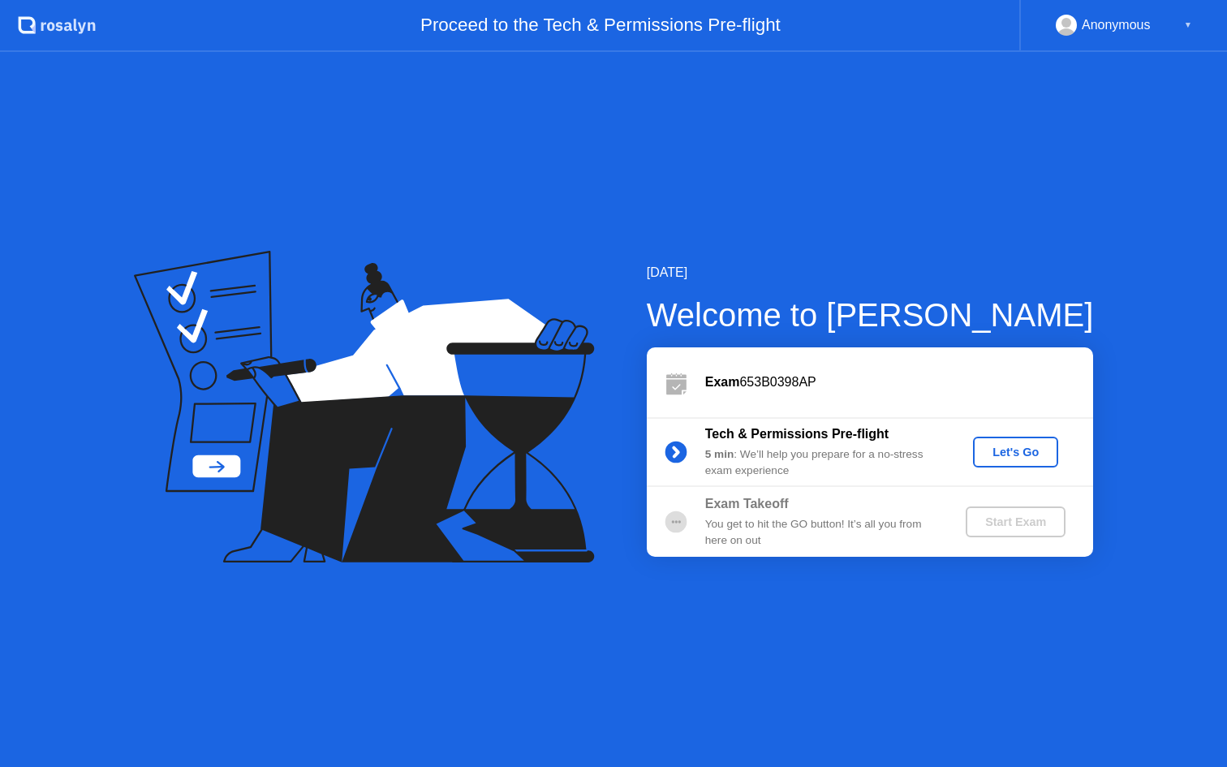
click at [994, 453] on div "Let's Go" at bounding box center [1016, 452] width 72 height 13
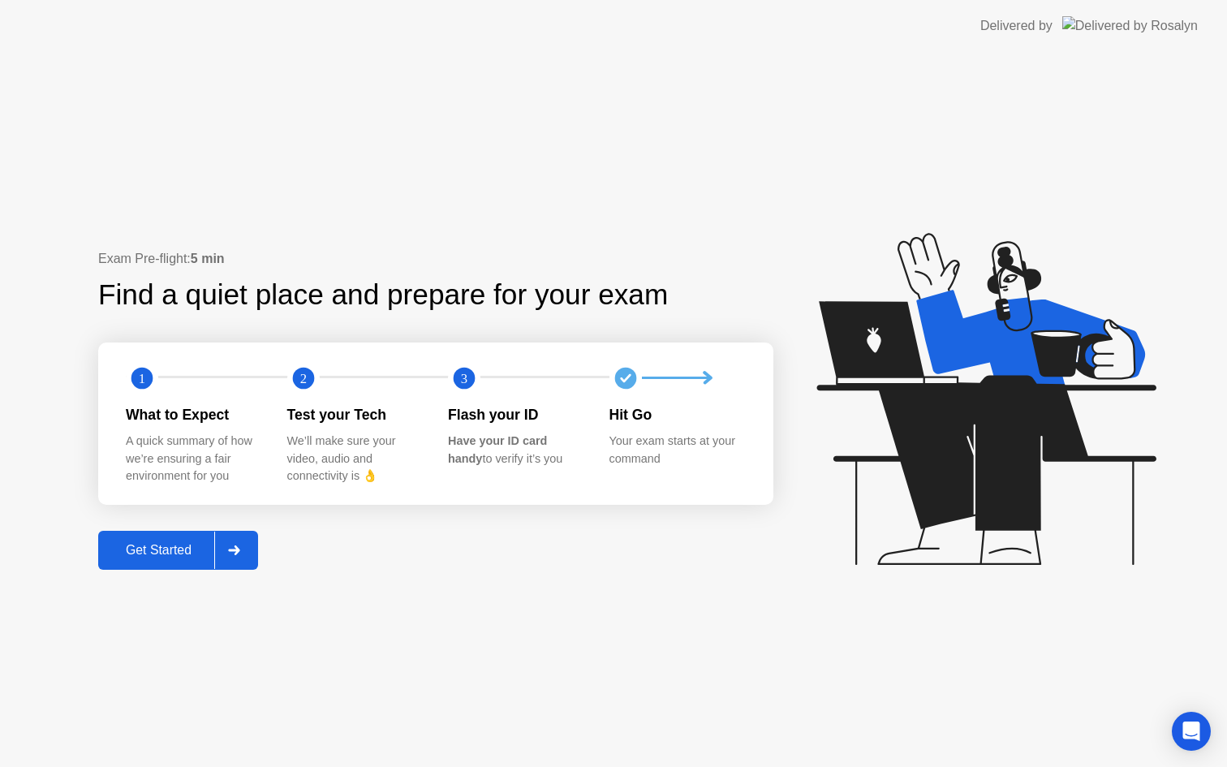
click at [185, 552] on div "Get Started" at bounding box center [158, 550] width 111 height 15
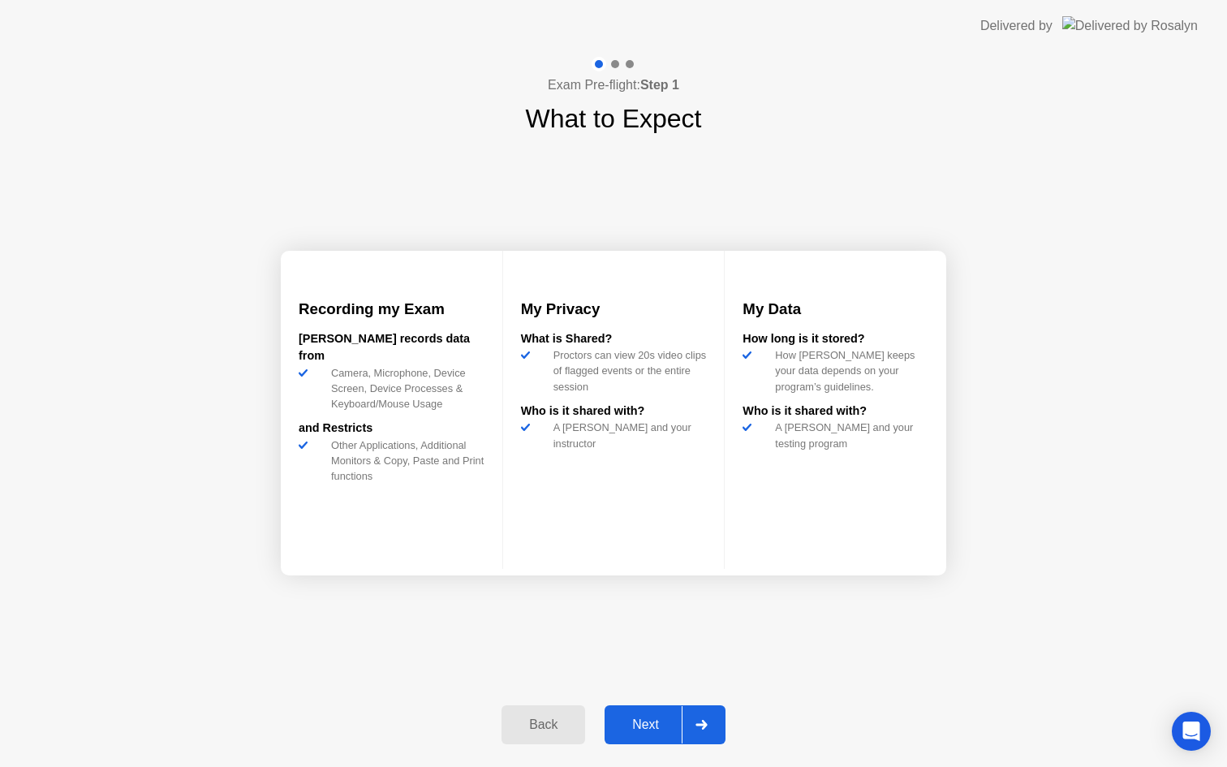
click at [644, 721] on div "Next" at bounding box center [645, 724] width 72 height 15
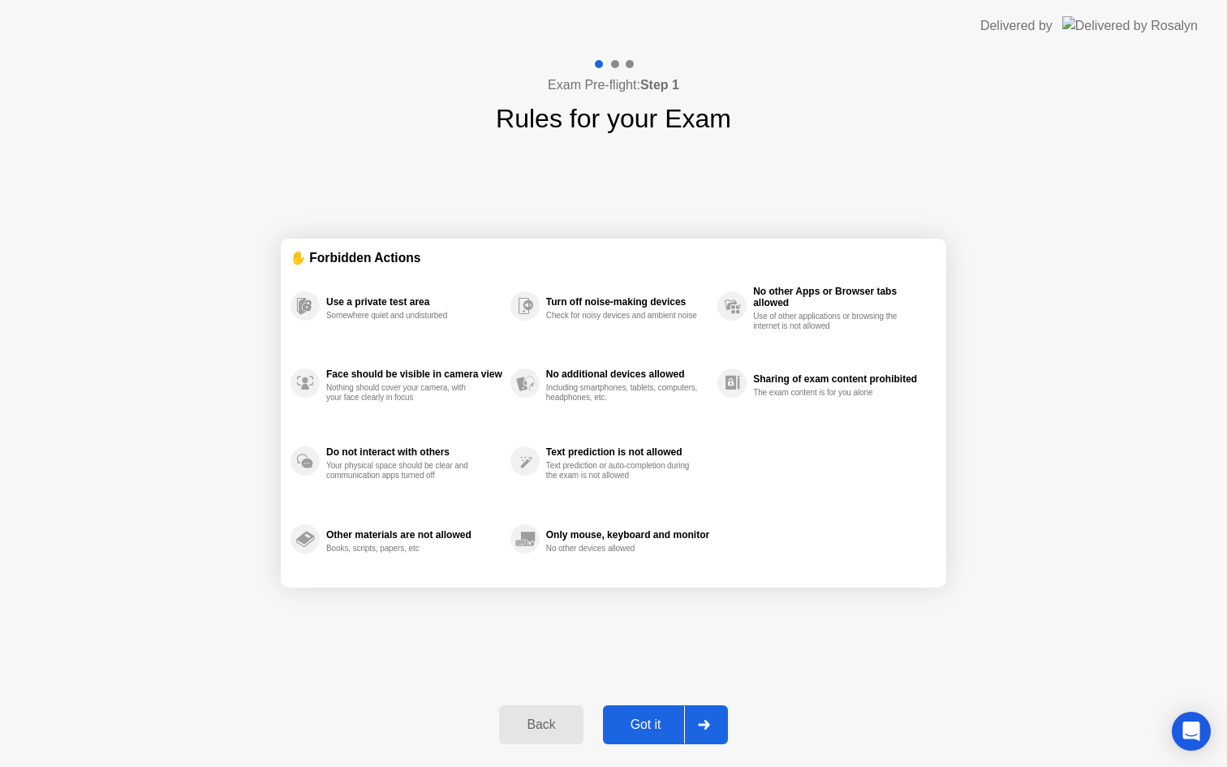
click at [657, 727] on div "Got it" at bounding box center [646, 724] width 76 height 15
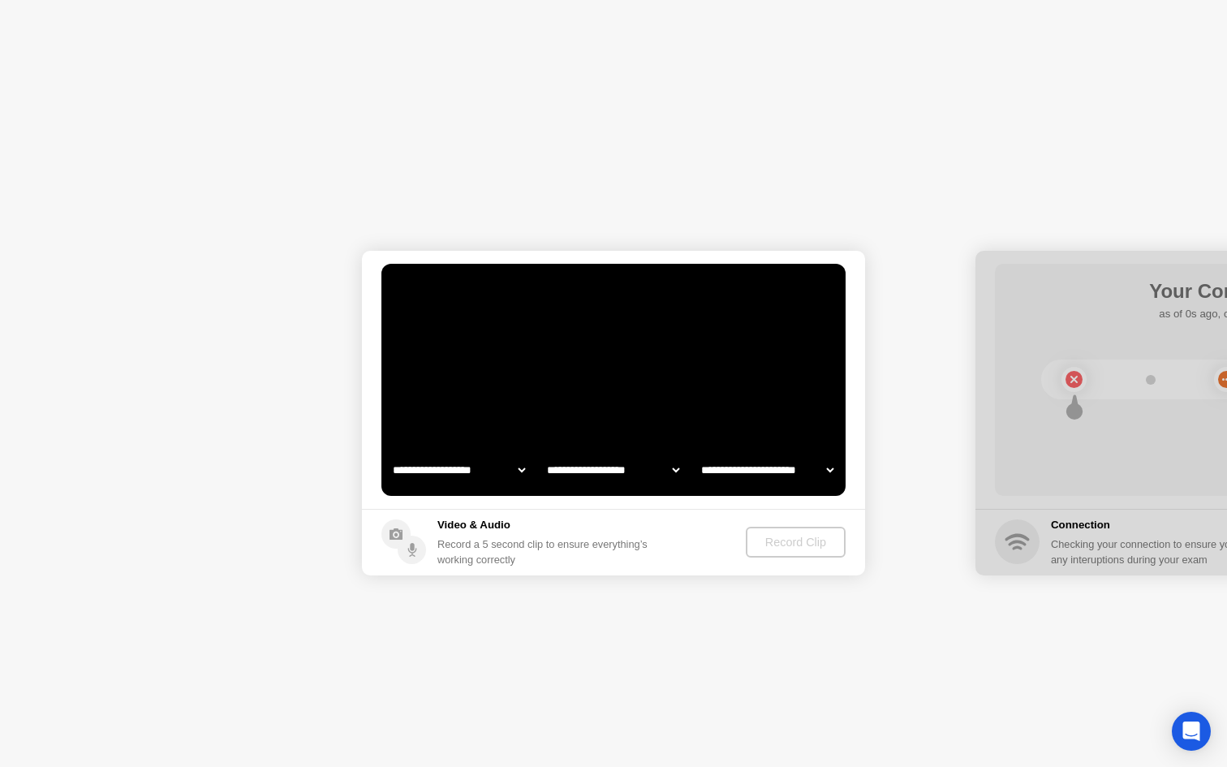
select select "**********"
select select "*******"
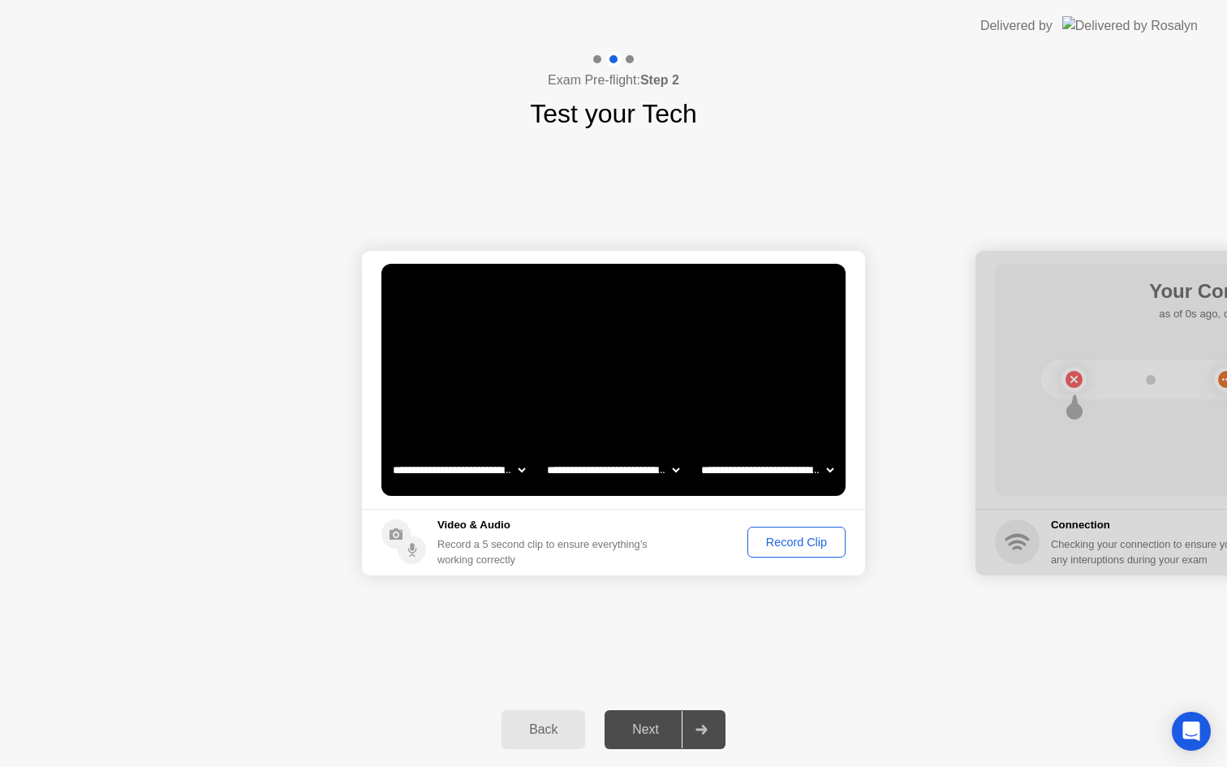
click at [645, 734] on div "Next" at bounding box center [645, 729] width 72 height 15
click at [772, 549] on div "Record Clip" at bounding box center [796, 542] width 87 height 13
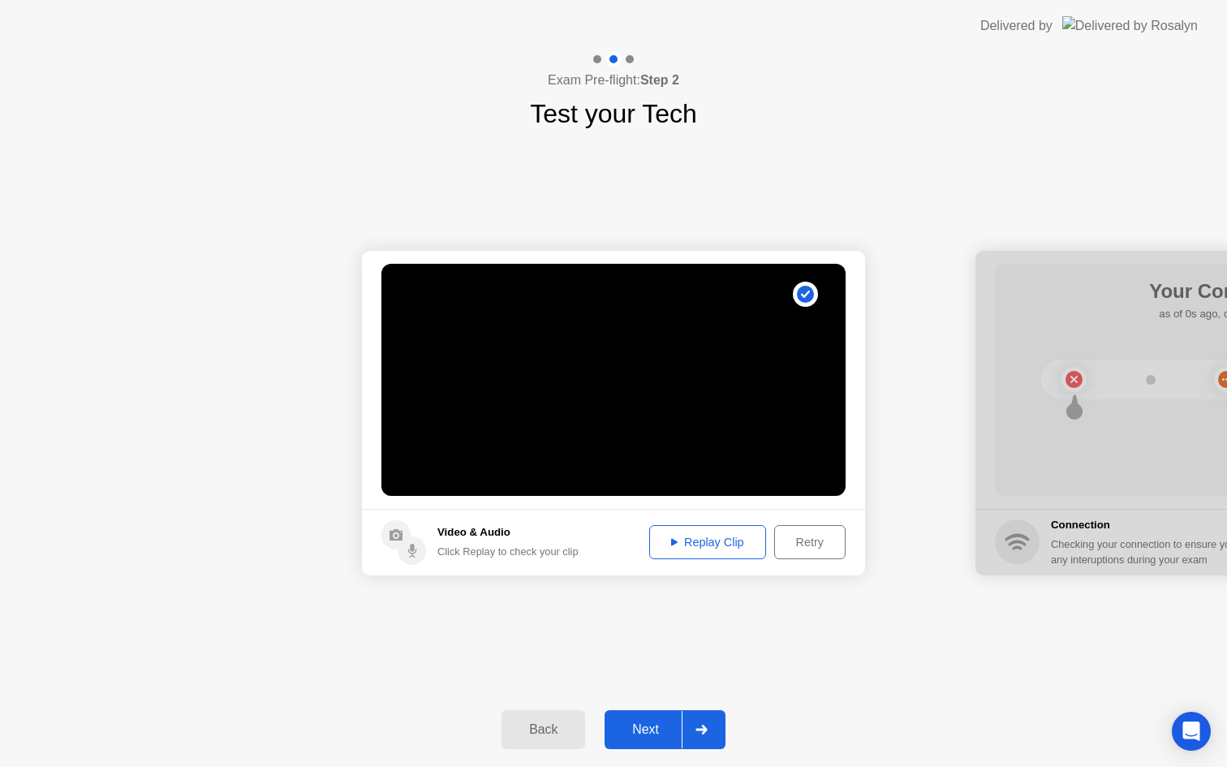
click at [700, 541] on div "Replay Clip" at bounding box center [708, 542] width 106 height 13
click at [660, 726] on div "Next" at bounding box center [645, 729] width 72 height 15
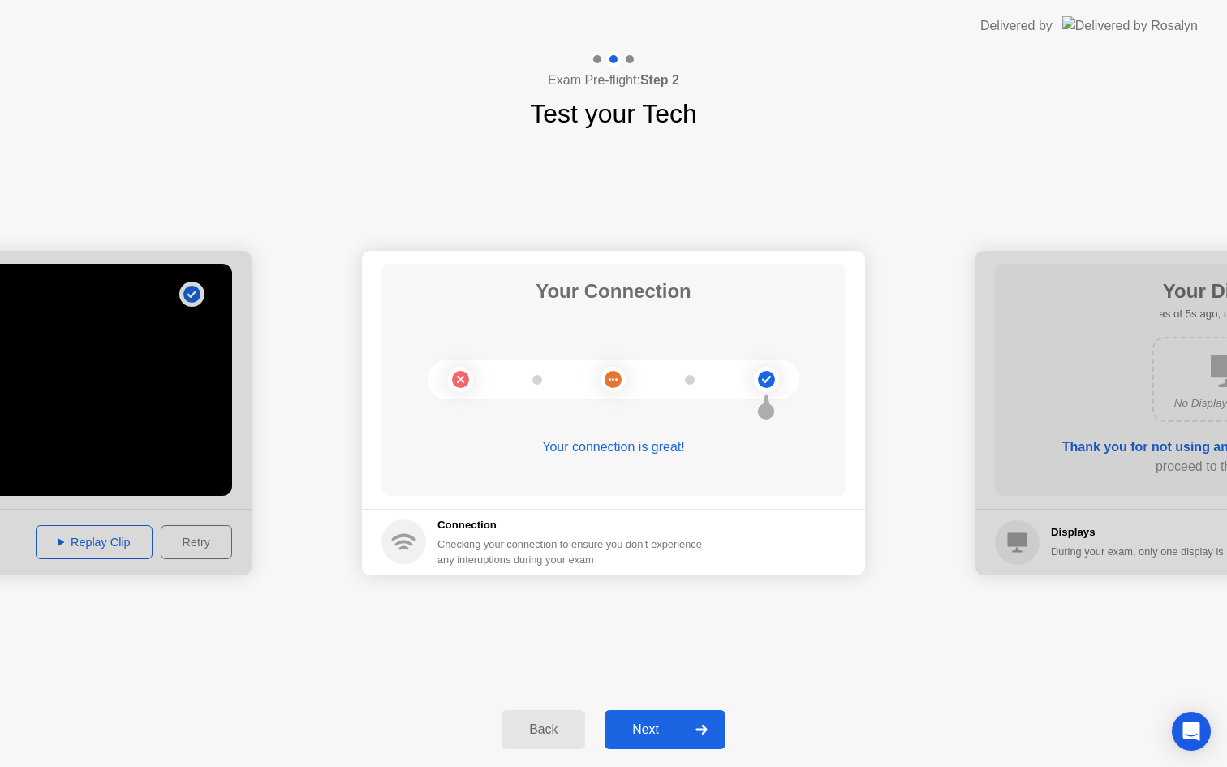
click at [647, 748] on button "Next" at bounding box center [665, 729] width 121 height 39
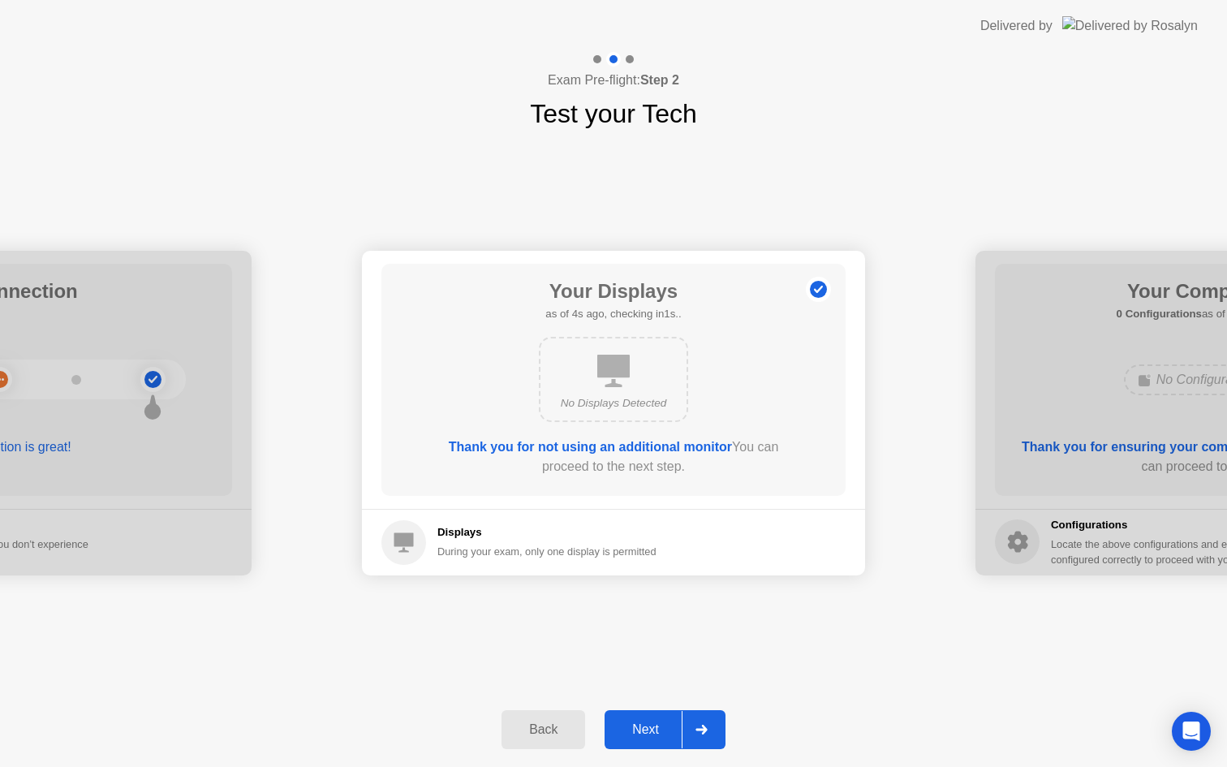
click at [660, 719] on button "Next" at bounding box center [665, 729] width 121 height 39
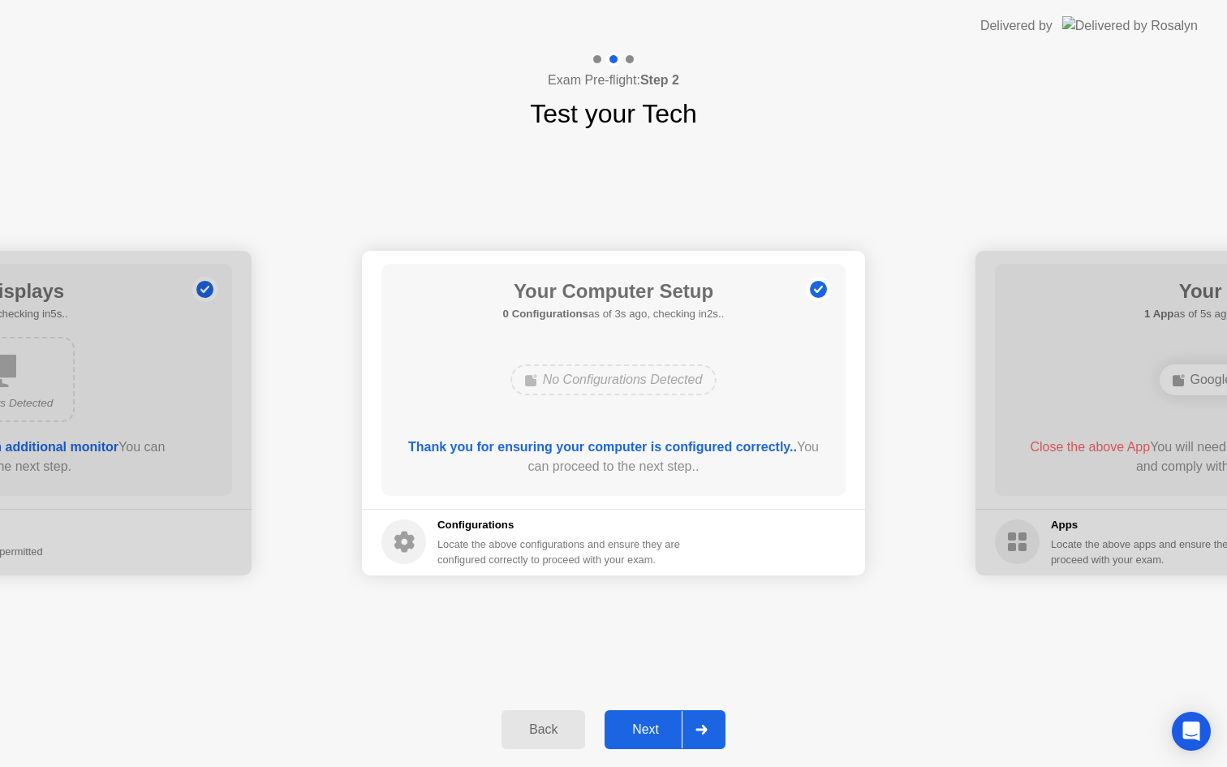
click at [652, 725] on div "Next" at bounding box center [645, 729] width 72 height 15
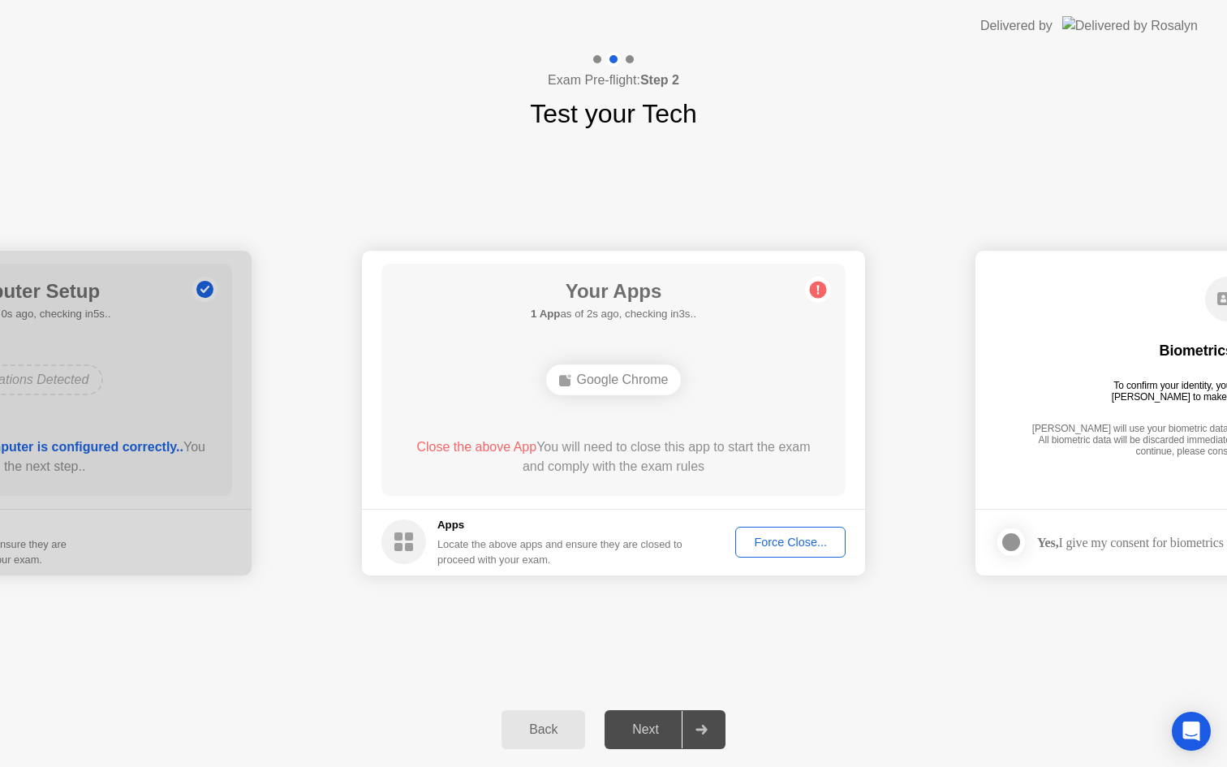
click at [705, 637] on div "**********" at bounding box center [613, 412] width 1227 height 559
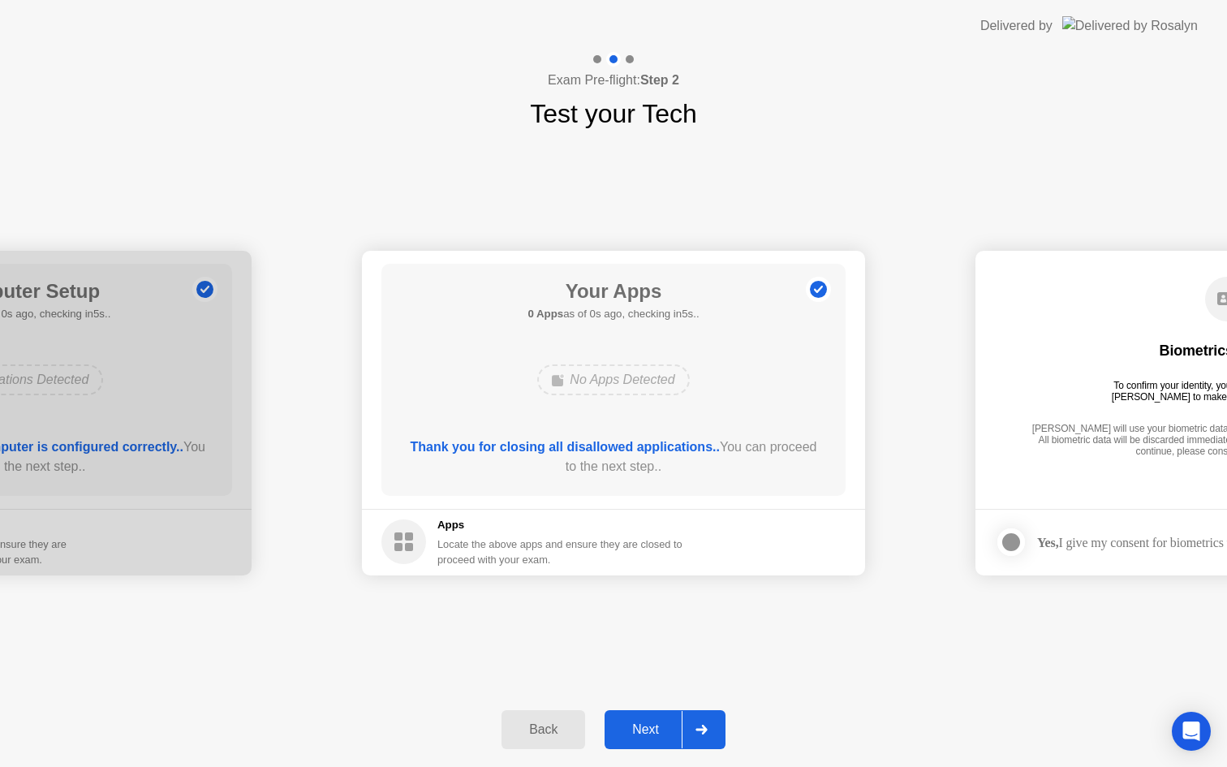
click at [665, 718] on button "Next" at bounding box center [665, 729] width 121 height 39
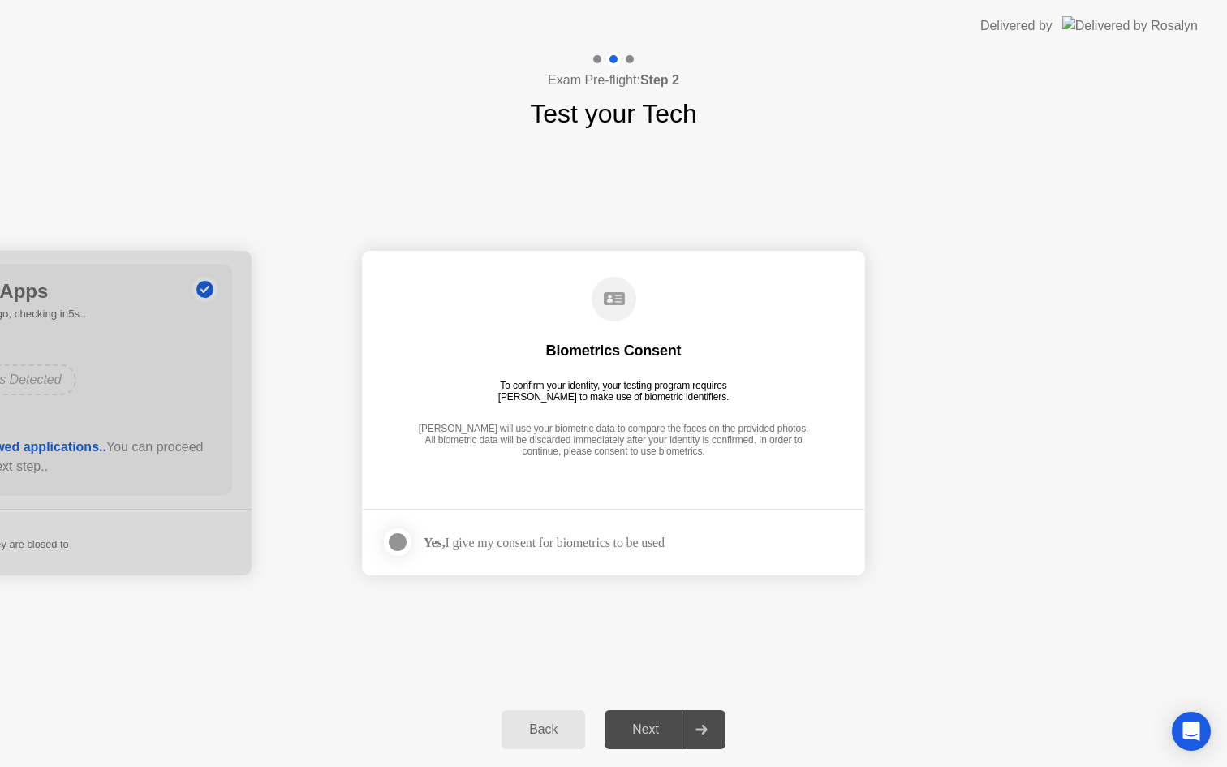
click at [403, 540] on div at bounding box center [397, 541] width 19 height 19
click at [656, 708] on div "Back Next" at bounding box center [613, 729] width 1227 height 75
click at [652, 724] on div "Next" at bounding box center [645, 729] width 72 height 15
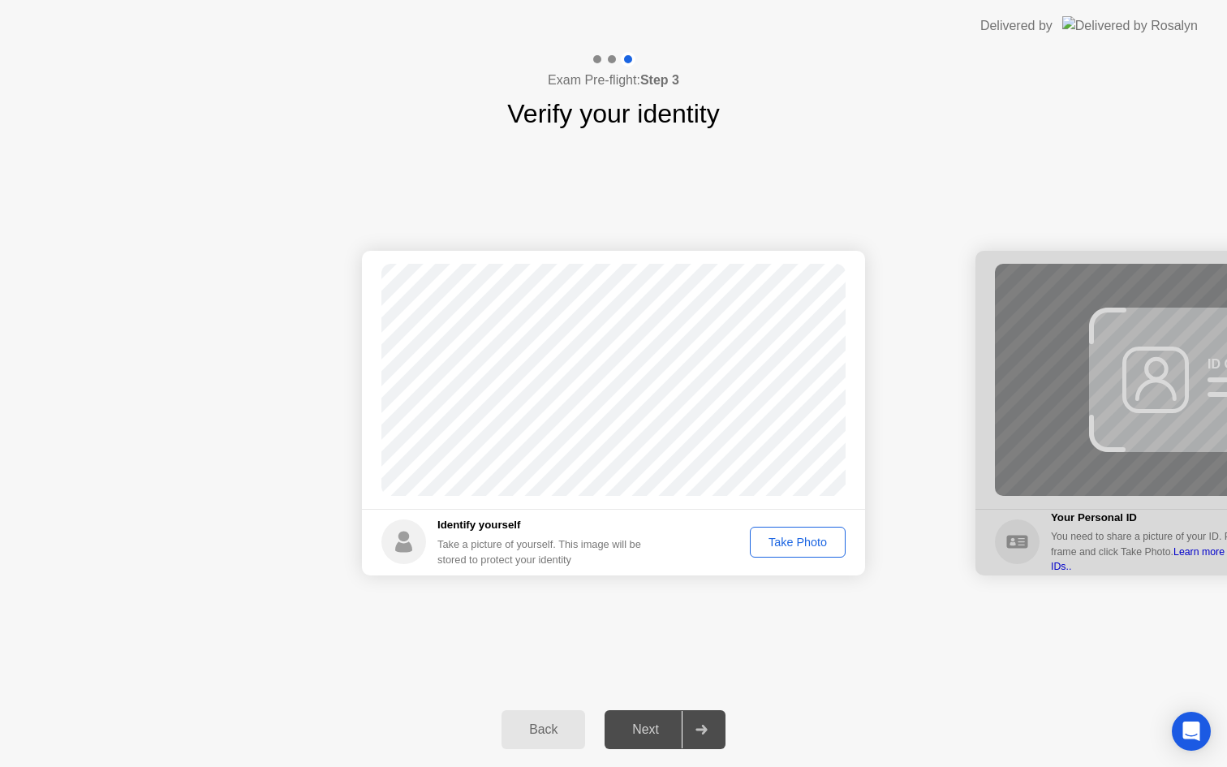
click at [817, 540] on div "Take Photo" at bounding box center [798, 542] width 84 height 13
click at [809, 553] on button "Retake" at bounding box center [808, 542] width 75 height 31
click at [795, 548] on div "Take Photo" at bounding box center [798, 542] width 84 height 13
click at [804, 547] on div "Retake" at bounding box center [808, 542] width 63 height 13
click at [804, 547] on div "Take Photo" at bounding box center [798, 542] width 84 height 13
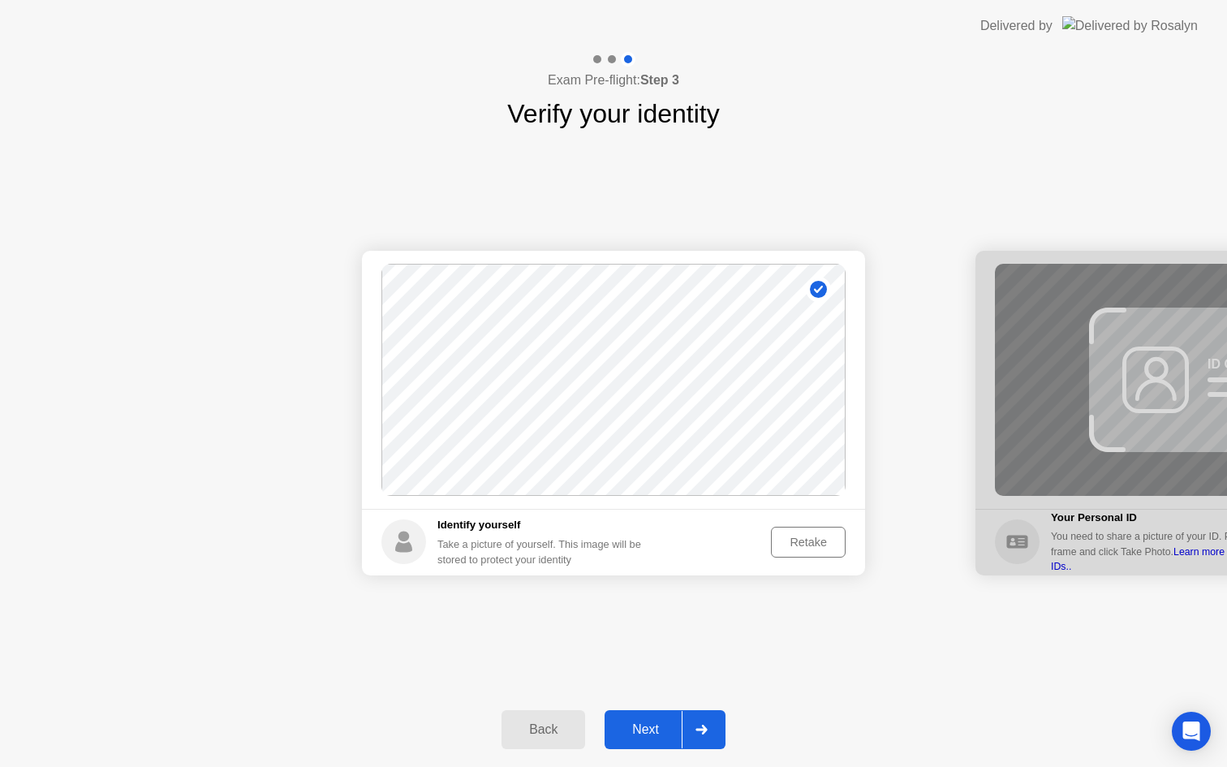
click at [662, 726] on div "Next" at bounding box center [645, 729] width 72 height 15
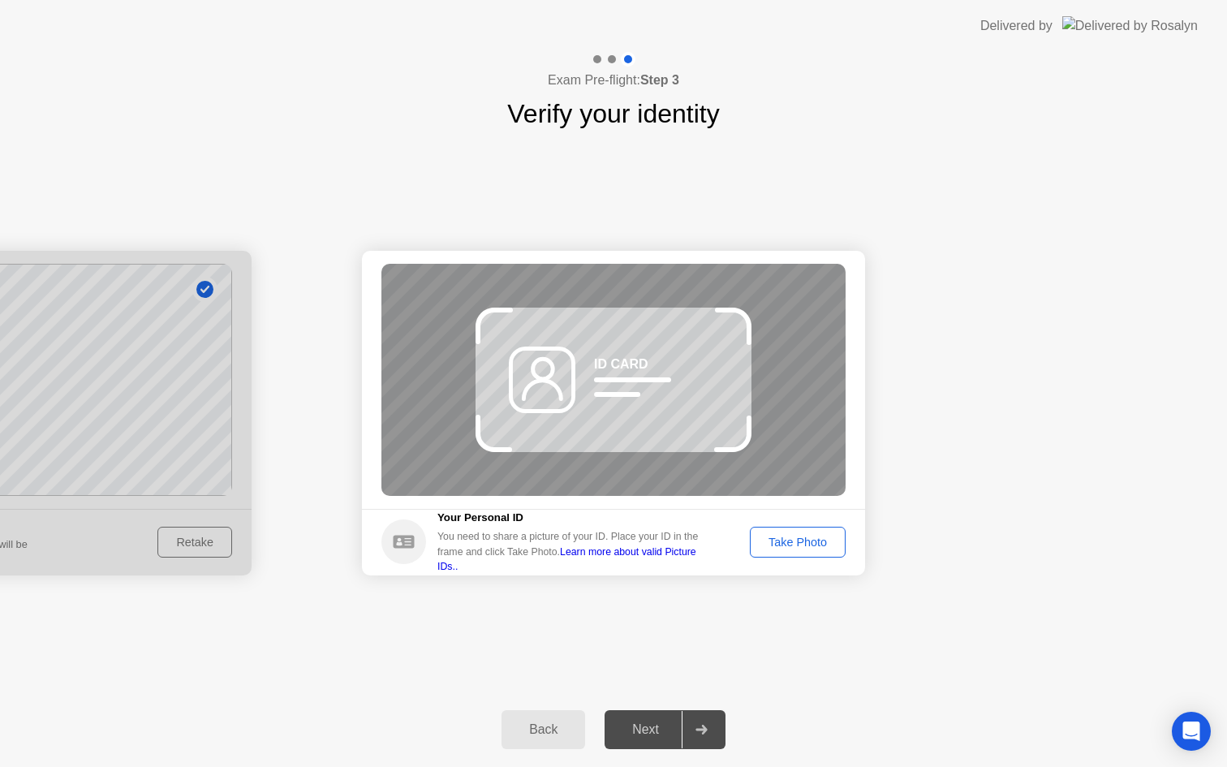
drag, startPoint x: 734, startPoint y: 441, endPoint x: 745, endPoint y: 441, distance: 10.6
click at [745, 441] on icon at bounding box center [732, 434] width 37 height 37
click at [786, 536] on div "Take Photo" at bounding box center [798, 542] width 84 height 13
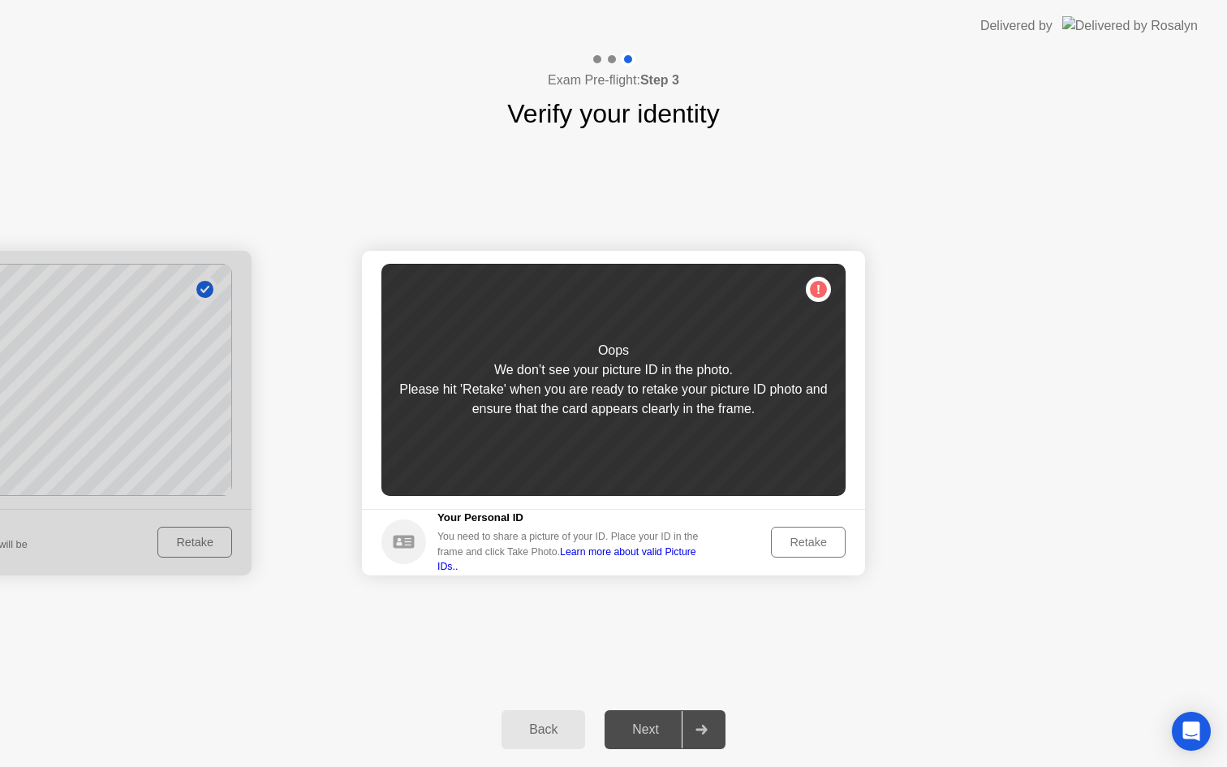
click at [786, 538] on div "Retake" at bounding box center [808, 542] width 63 height 13
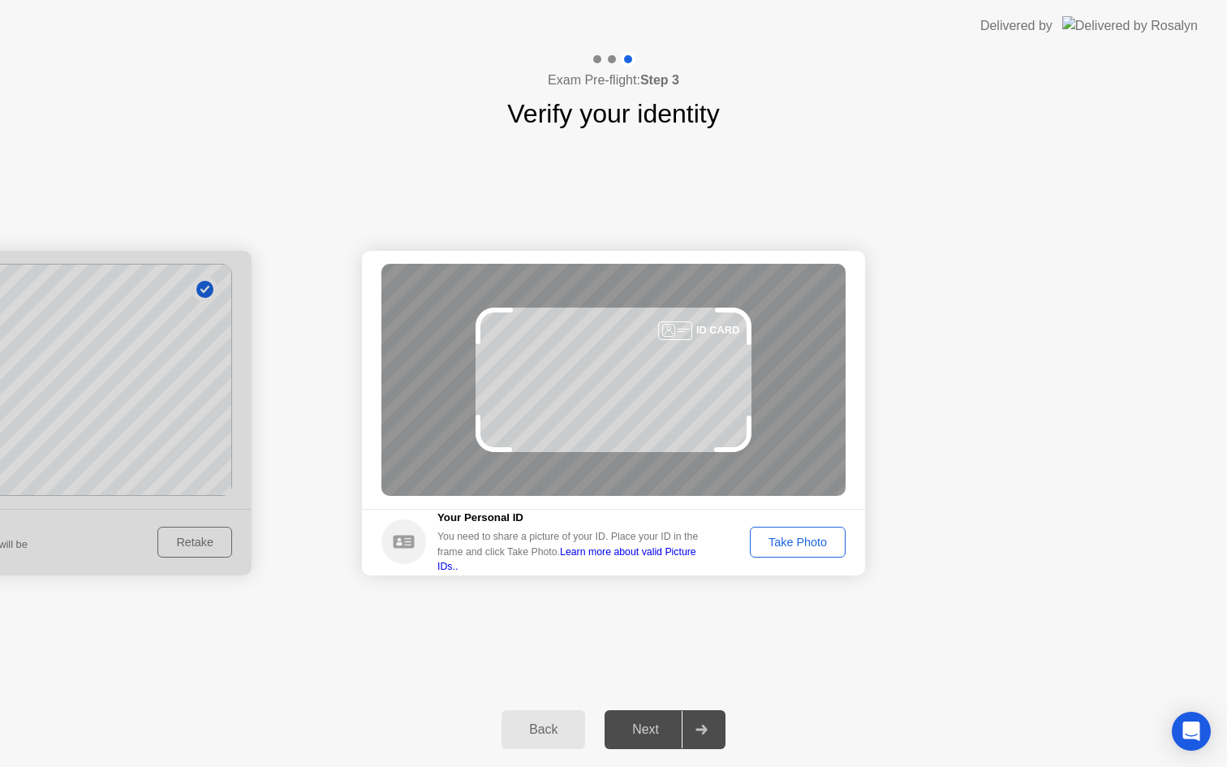
click at [786, 538] on div "Take Photo" at bounding box center [798, 542] width 84 height 13
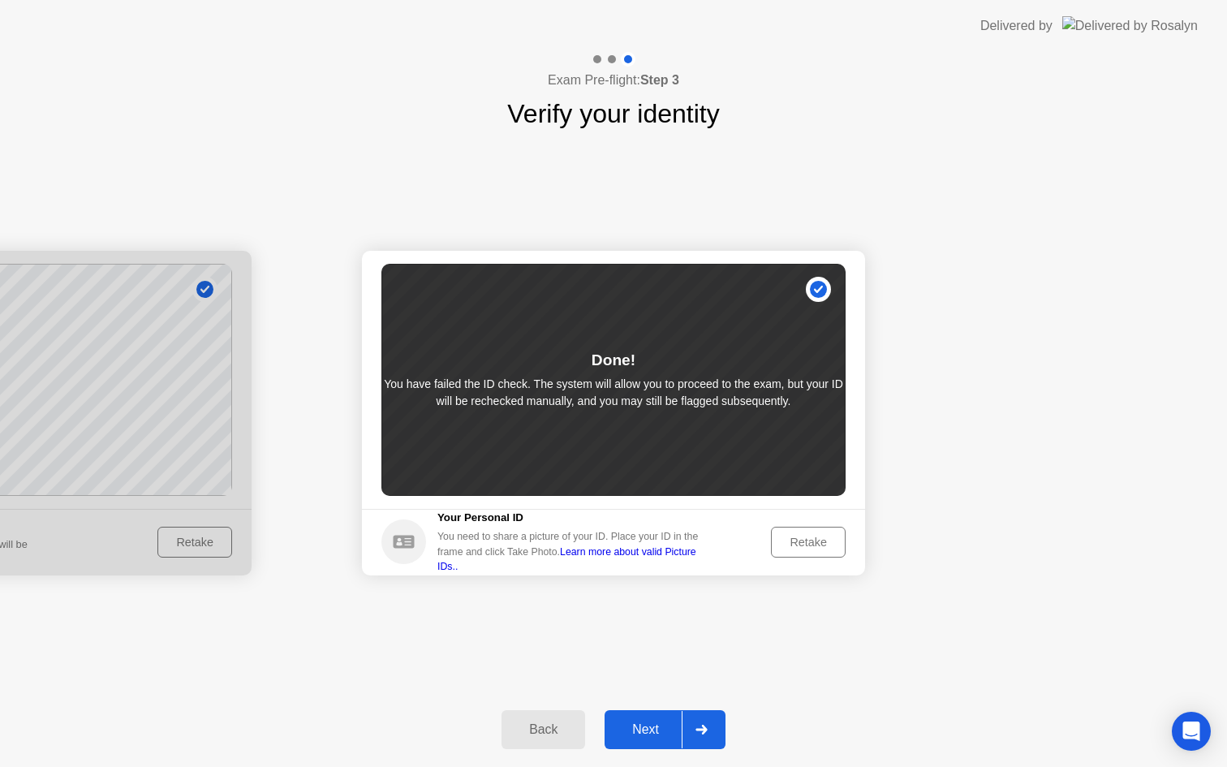
click at [653, 726] on div "Next" at bounding box center [645, 729] width 72 height 15
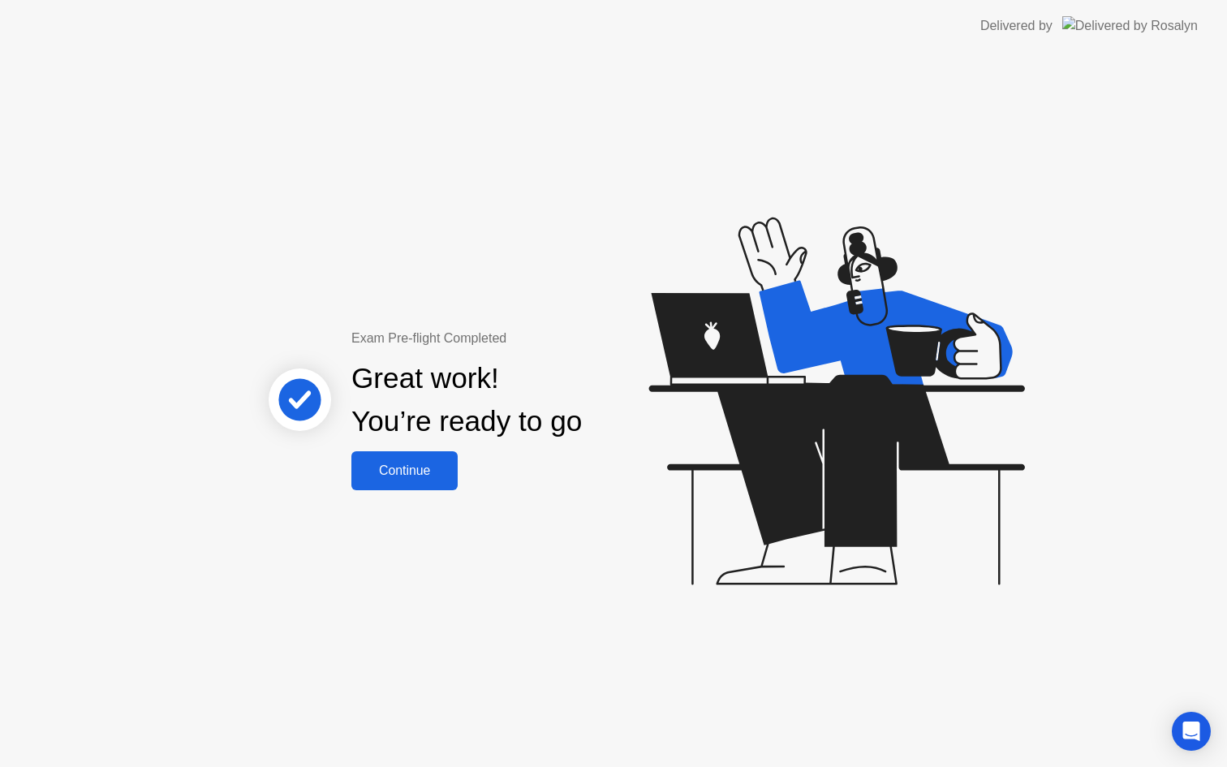
click at [436, 470] on div "Continue" at bounding box center [404, 470] width 97 height 15
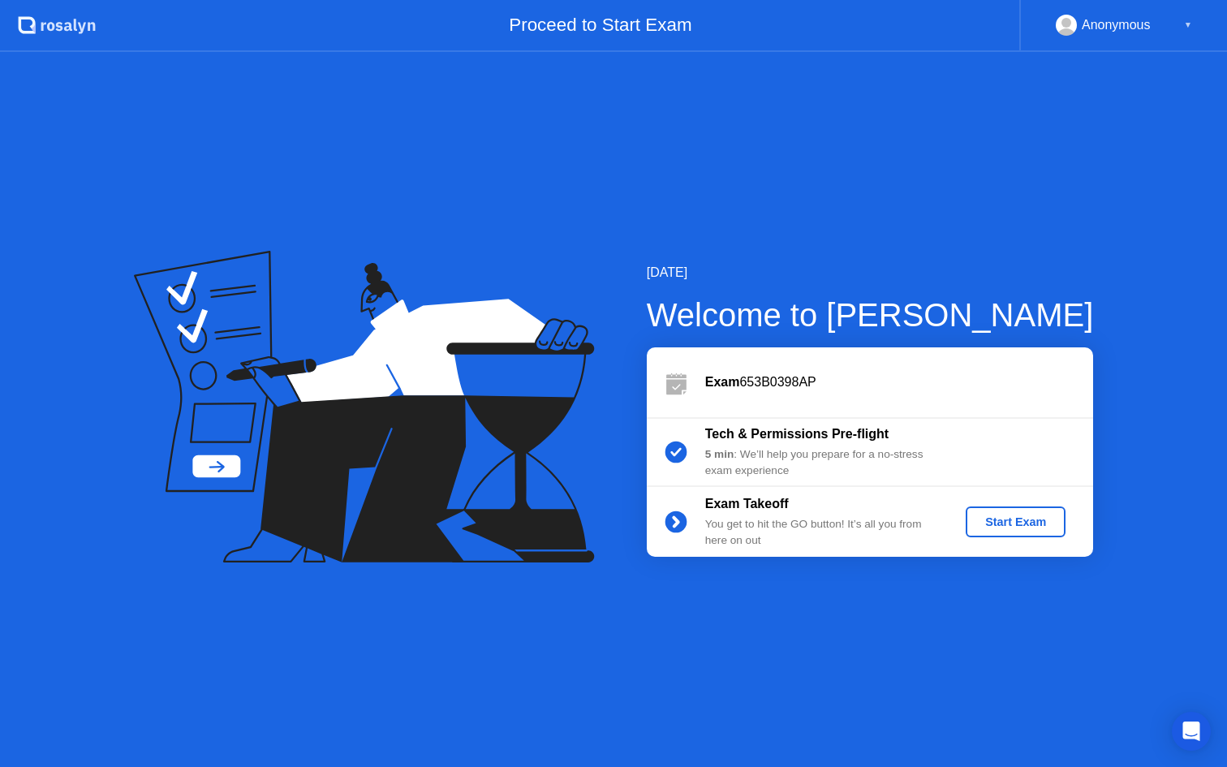
click at [999, 519] on div "Start Exam" at bounding box center [1015, 521] width 87 height 13
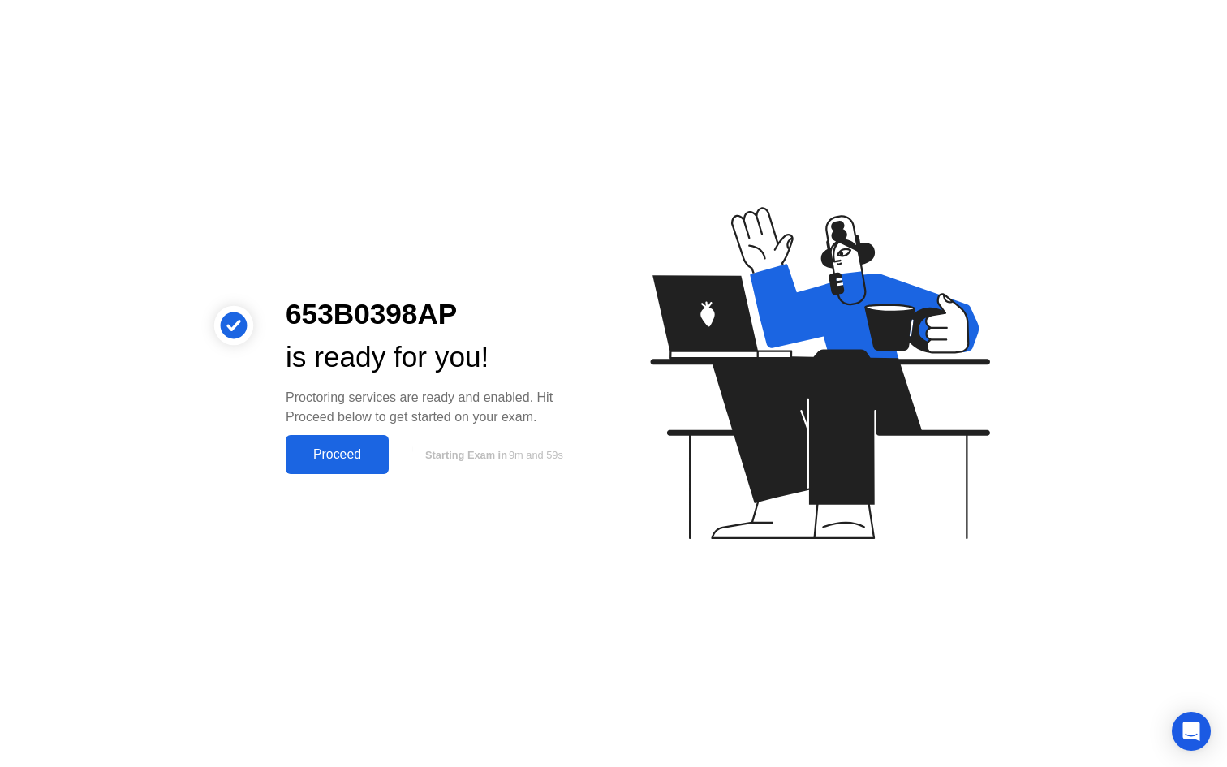
click at [364, 458] on div "Proceed" at bounding box center [337, 454] width 93 height 15
